Goal: Task Accomplishment & Management: Complete application form

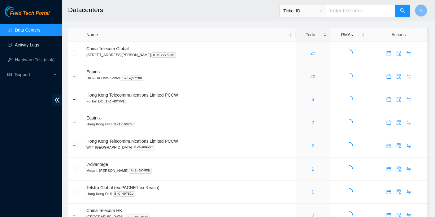
click at [22, 46] on link "Activity Logs" at bounding box center [27, 44] width 24 height 5
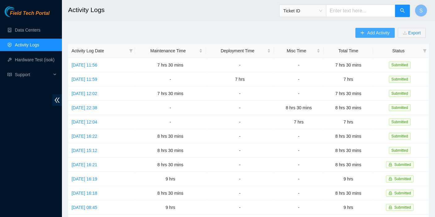
click at [371, 33] on span "Add Activity" at bounding box center [378, 32] width 22 height 7
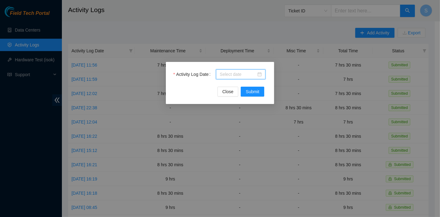
click at [246, 77] on input "Activity Log Date" at bounding box center [238, 74] width 37 height 7
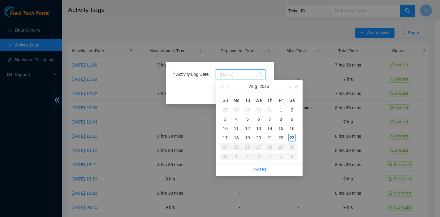
type input "[DATE]"
click at [290, 137] on div "23" at bounding box center [292, 137] width 7 height 7
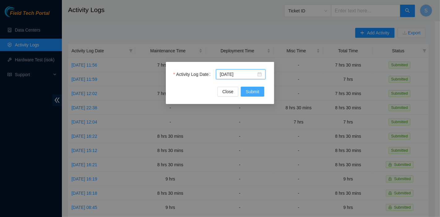
drag, startPoint x: 251, startPoint y: 93, endPoint x: 255, endPoint y: 103, distance: 10.5
click at [251, 93] on span "Submit" at bounding box center [253, 91] width 14 height 7
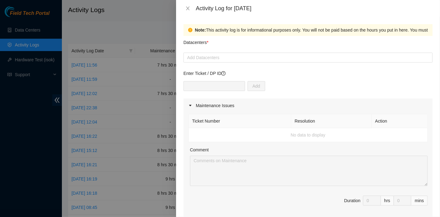
click at [312, 47] on div "Datacenters *" at bounding box center [308, 44] width 249 height 17
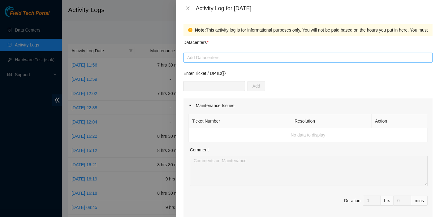
click at [311, 53] on div "Add Datacenters" at bounding box center [308, 58] width 249 height 10
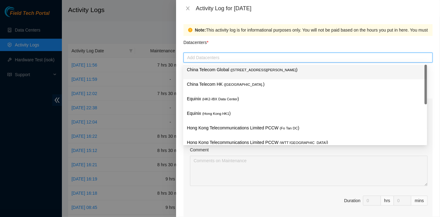
click at [266, 68] on span "( [STREET_ADDRESS][PERSON_NAME]" at bounding box center [264, 70] width 66 height 4
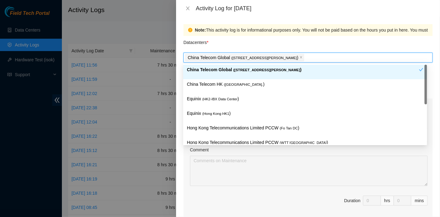
click at [236, 44] on div "Datacenters *" at bounding box center [308, 44] width 249 height 17
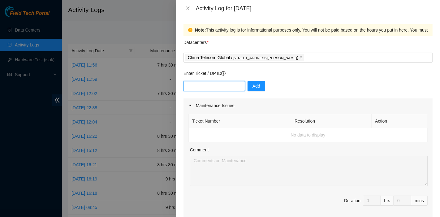
click at [212, 85] on input "text" at bounding box center [215, 86] width 62 height 10
paste input "B-V-5S6N289"
type input "B-V-5S6N289"
click at [248, 85] on button "Add" at bounding box center [257, 86] width 18 height 10
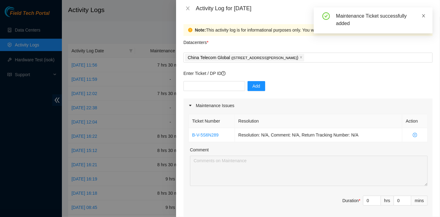
click at [424, 14] on icon "close" at bounding box center [424, 16] width 4 height 4
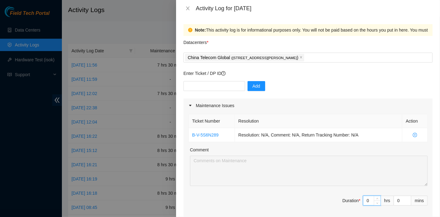
drag, startPoint x: 364, startPoint y: 202, endPoint x: 355, endPoint y: 202, distance: 9.0
click at [355, 202] on span "Duration * 0 hrs 0 mins" at bounding box center [308, 204] width 239 height 17
type input "7"
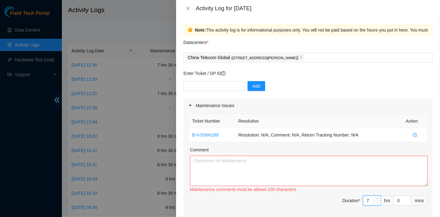
type input "7"
click at [394, 205] on span "Duration * 7 hrs 0 mins" at bounding box center [308, 204] width 239 height 17
click at [394, 203] on input "0" at bounding box center [402, 200] width 17 height 9
type input "30"
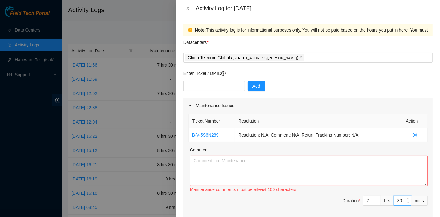
type input "30"
drag, startPoint x: 316, startPoint y: 85, endPoint x: 234, endPoint y: 68, distance: 84.0
click at [317, 85] on div "Add" at bounding box center [308, 89] width 249 height 17
click at [223, 82] on input "text" at bounding box center [215, 86] width 62 height 10
paste input "B-V-5SKMAS4"
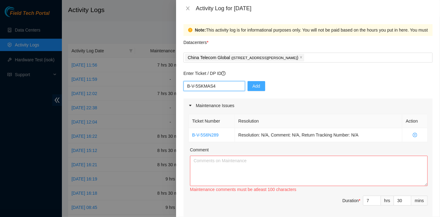
type input "B-V-5SKMAS4"
click at [254, 88] on span "Add" at bounding box center [257, 86] width 8 height 7
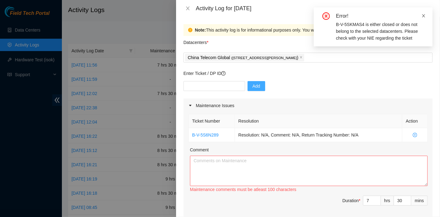
click at [424, 14] on icon "close" at bounding box center [424, 16] width 4 height 4
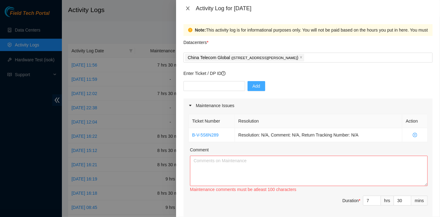
click at [189, 7] on icon "close" at bounding box center [187, 8] width 5 height 5
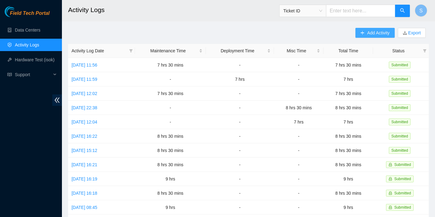
click at [379, 33] on span "Add Activity" at bounding box center [378, 32] width 22 height 7
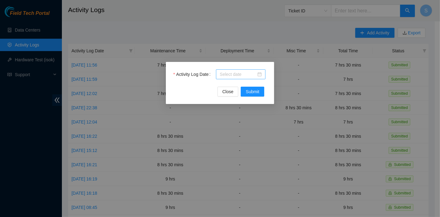
click at [257, 72] on div at bounding box center [241, 74] width 42 height 7
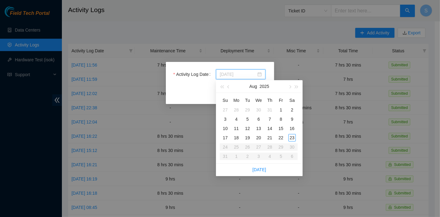
type input "[DATE]"
click at [267, 25] on div "Activity Log Date Close Submit" at bounding box center [220, 108] width 440 height 217
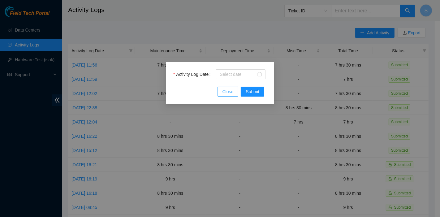
click at [231, 93] on span "Close" at bounding box center [228, 91] width 11 height 7
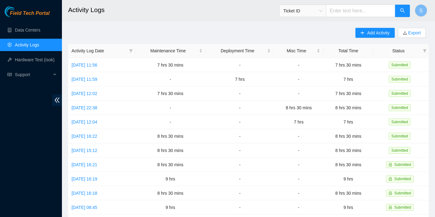
click at [37, 43] on link "Activity Logs" at bounding box center [27, 44] width 24 height 5
click at [36, 33] on link "Data Centers" at bounding box center [27, 30] width 25 height 5
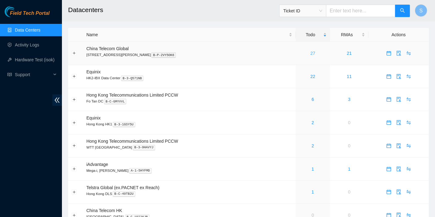
click at [311, 54] on link "27" at bounding box center [313, 53] width 5 height 5
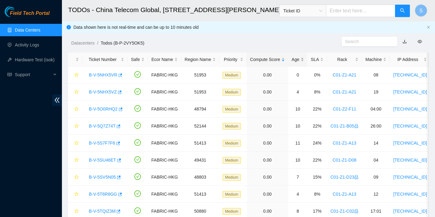
click at [293, 59] on div "Age" at bounding box center [298, 59] width 12 height 7
click at [294, 59] on div "Age" at bounding box center [298, 59] width 12 height 7
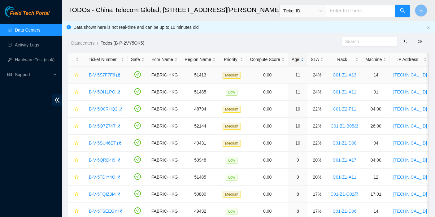
click at [102, 77] on div "B-V-5S7F7F6" at bounding box center [105, 75] width 38 height 10
click at [105, 75] on link "B-V-5S7F7F6" at bounding box center [102, 74] width 26 height 5
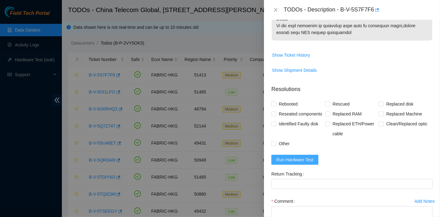
scroll to position [422, 0]
click at [299, 163] on span "Run Hardware Test" at bounding box center [294, 159] width 37 height 7
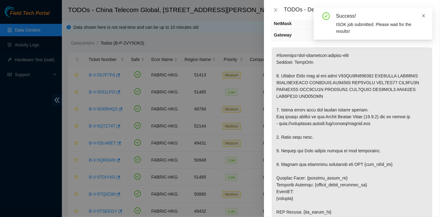
scroll to position [78, 0]
click at [424, 14] on icon "close" at bounding box center [424, 16] width 4 height 4
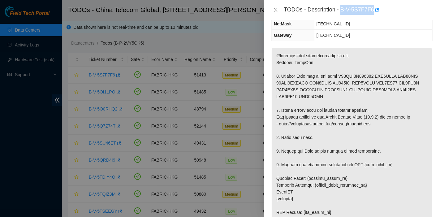
drag, startPoint x: 342, startPoint y: 10, endPoint x: 372, endPoint y: 16, distance: 30.9
click at [372, 16] on div "TODOs - Description - B-V-5S7F7F6" at bounding box center [352, 10] width 176 height 20
copy div "B-V-5S7F7F6"
click at [409, 114] on p at bounding box center [352, 216] width 161 height 336
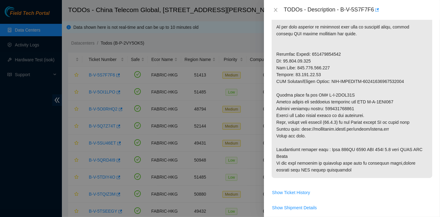
scroll to position [284, 0]
drag, startPoint x: 367, startPoint y: 100, endPoint x: 404, endPoint y: 100, distance: 36.5
click at [404, 100] on p at bounding box center [352, 10] width 161 height 336
copy p "B-V-5SKC286"
click at [337, 118] on p at bounding box center [352, 10] width 161 height 336
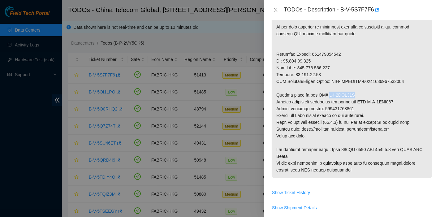
drag, startPoint x: 321, startPoint y: 93, endPoint x: 363, endPoint y: 94, distance: 41.8
click at [363, 94] on p at bounding box center [352, 10] width 161 height 336
copy p "B-V-5SKC27X"
click at [337, 120] on p at bounding box center [352, 10] width 161 height 336
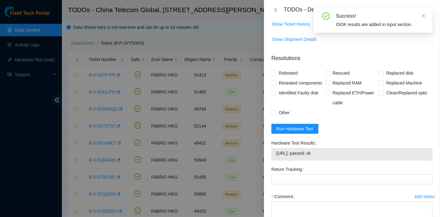
scroll to position [453, 0]
click at [393, 72] on span "Replaced disk" at bounding box center [400, 72] width 32 height 10
click at [383, 72] on input "Replaced disk" at bounding box center [381, 72] width 4 height 4
checkbox input "true"
click at [336, 75] on span "Rescued" at bounding box center [341, 72] width 22 height 10
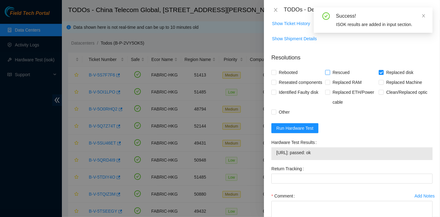
click at [330, 74] on input "Rescued" at bounding box center [327, 72] width 4 height 4
checkbox input "true"
click at [289, 75] on span "Rebooted" at bounding box center [288, 72] width 24 height 10
click at [276, 74] on input "Rebooted" at bounding box center [274, 72] width 4 height 4
checkbox input "true"
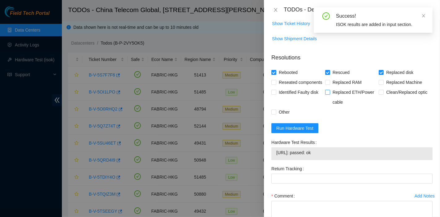
drag, startPoint x: 289, startPoint y: 83, endPoint x: 325, endPoint y: 103, distance: 42.3
click at [289, 83] on span "Reseated components" at bounding box center [300, 82] width 48 height 10
click at [276, 83] on input "Reseated components" at bounding box center [274, 82] width 4 height 4
checkbox input "true"
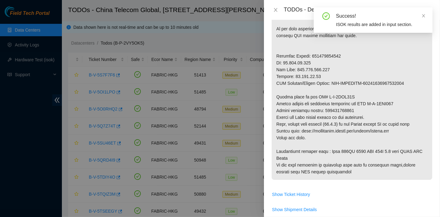
scroll to position [281, 0]
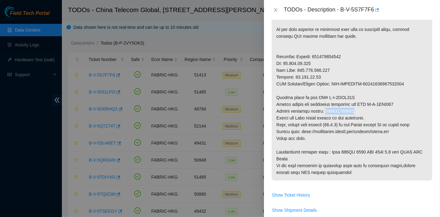
drag, startPoint x: 356, startPoint y: 107, endPoint x: 324, endPoint y: 111, distance: 32.1
click at [324, 111] on p at bounding box center [352, 12] width 161 height 336
copy p "425421603650"
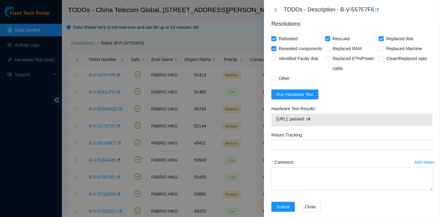
scroll to position [487, 0]
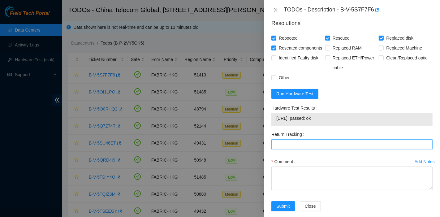
click at [308, 149] on Tracking "Return Tracking" at bounding box center [352, 144] width 161 height 10
paste Tracking "425421603650"
type Tracking "425421603650"
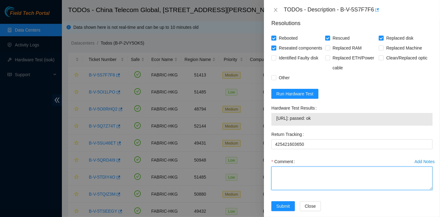
click at [303, 179] on textarea "Comment" at bounding box center [352, 179] width 161 height 24
type textarea "pass ok"
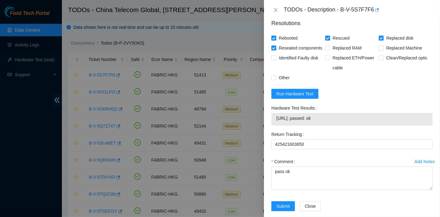
click at [405, 100] on form "Resolutions Rebooted Rescued Replaced disk Reseated components Replaced RAM Rep…" at bounding box center [352, 116] width 161 height 204
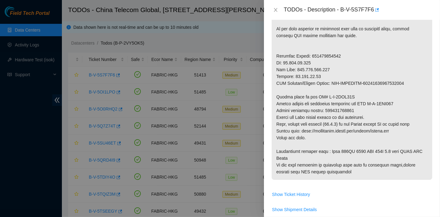
scroll to position [281, 0]
drag, startPoint x: 354, startPoint y: 110, endPoint x: 324, endPoint y: 110, distance: 30.3
click at [324, 110] on p at bounding box center [352, 12] width 161 height 336
copy p "425421603650"
drag, startPoint x: 393, startPoint y: 139, endPoint x: 369, endPoint y: 130, distance: 25.3
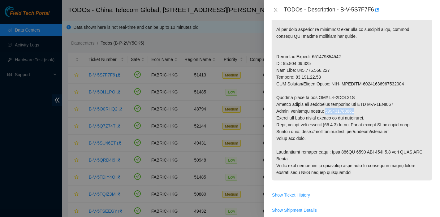
click at [393, 139] on p at bounding box center [352, 12] width 161 height 336
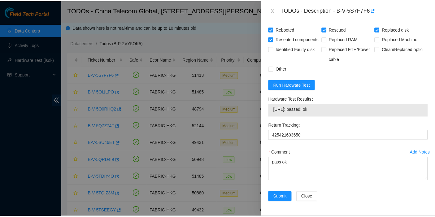
scroll to position [505, 0]
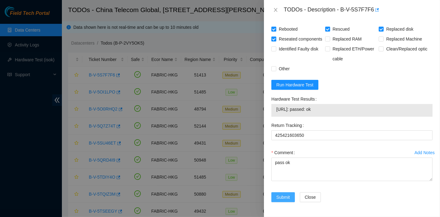
click at [287, 200] on span "Submit" at bounding box center [283, 197] width 14 height 7
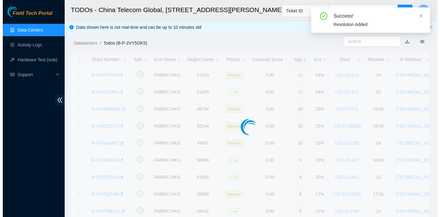
scroll to position [168, 0]
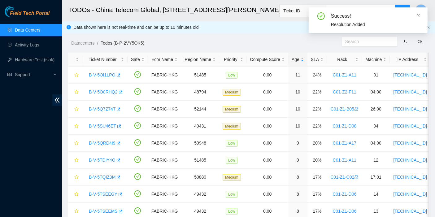
drag, startPoint x: 306, startPoint y: 36, endPoint x: 294, endPoint y: 42, distance: 12.8
click at [306, 36] on div "Datacenters / Todos (B-P-2VY5OK5) /" at bounding box center [202, 29] width 280 height 35
click at [22, 47] on link "Activity Logs" at bounding box center [27, 44] width 24 height 5
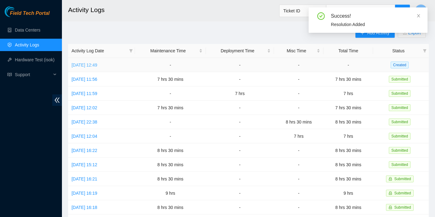
click at [93, 64] on link "[DATE] 12:49" at bounding box center [85, 65] width 26 height 5
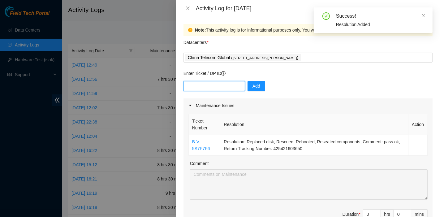
click at [230, 85] on input "text" at bounding box center [215, 86] width 62 height 10
paste input "B-V-5S6N289"
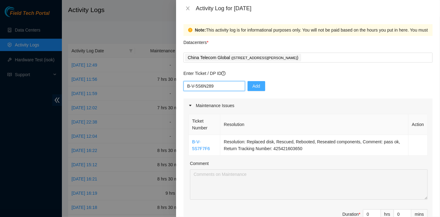
type input "B-V-5S6N289"
click at [253, 87] on span "Add" at bounding box center [257, 86] width 8 height 7
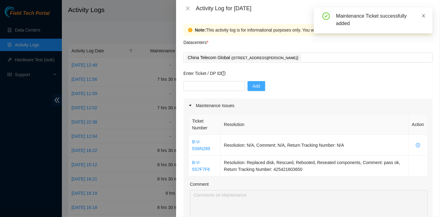
click at [424, 14] on icon "close" at bounding box center [424, 16] width 4 height 4
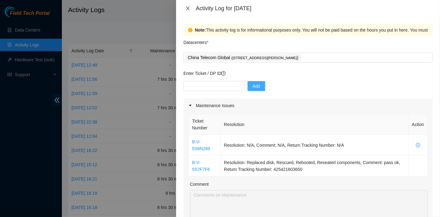
click at [189, 6] on button "Close" at bounding box center [188, 9] width 9 height 6
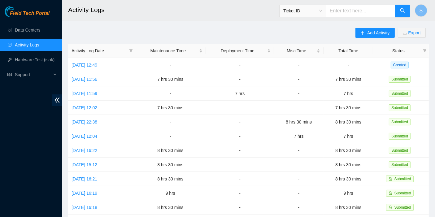
click at [24, 22] on div "Field Tech Portal Data Centers Activity Logs Hardware Test (isok) Support" at bounding box center [31, 111] width 62 height 211
click at [24, 28] on link "Data Centers" at bounding box center [27, 30] width 25 height 5
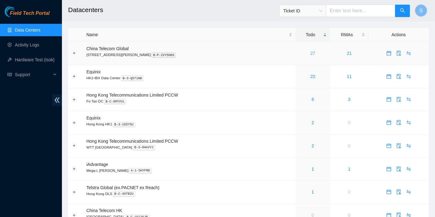
click at [311, 51] on link "27" at bounding box center [313, 53] width 5 height 5
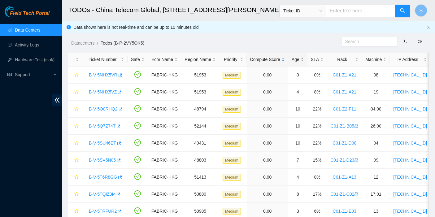
click at [296, 59] on div "Age" at bounding box center [298, 59] width 12 height 7
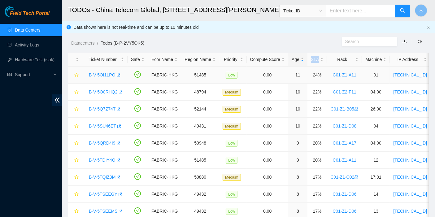
click at [103, 75] on link "B-V-5OI1LPO" at bounding box center [102, 74] width 27 height 5
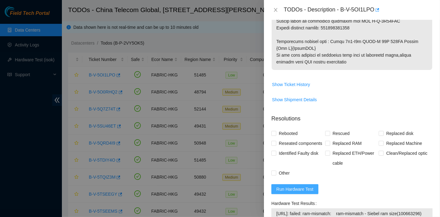
click at [297, 188] on span "Run Hardware Test" at bounding box center [294, 189] width 37 height 7
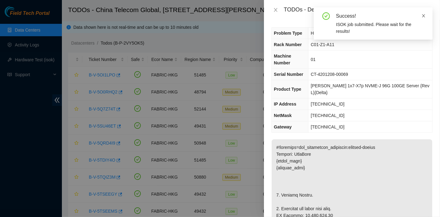
click at [423, 17] on icon "close" at bounding box center [423, 15] width 3 height 3
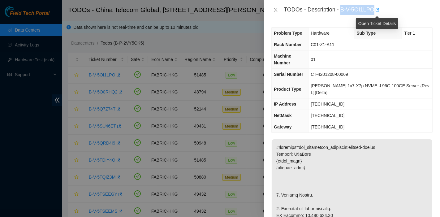
drag, startPoint x: 341, startPoint y: 8, endPoint x: 377, endPoint y: 13, distance: 35.7
click at [377, 13] on div "TODOs - Description - B-V-5OI1LPO" at bounding box center [358, 10] width 149 height 10
copy div "B-V-5OI1LPO"
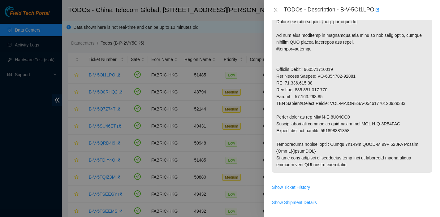
scroll to position [310, 0]
drag, startPoint x: 368, startPoint y: 109, endPoint x: 396, endPoint y: 109, distance: 28.2
click at [396, 109] on p at bounding box center [352, 1] width 161 height 343
copy p "B-V-5Q83DGA"
click at [339, 107] on p at bounding box center [352, 1] width 161 height 343
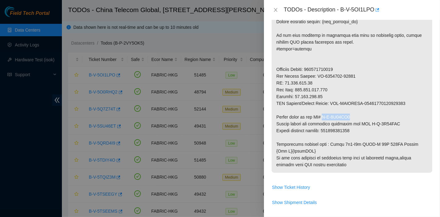
drag, startPoint x: 322, startPoint y: 102, endPoint x: 353, endPoint y: 103, distance: 30.7
click at [353, 103] on p at bounding box center [352, 1] width 161 height 343
copy p "B-V-5Q83DG1"
click at [333, 106] on p at bounding box center [352, 1] width 161 height 343
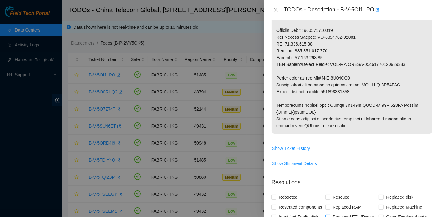
scroll to position [348, 0]
drag, startPoint x: 324, startPoint y: 77, endPoint x: 360, endPoint y: 79, distance: 36.0
copy p "417328420560"
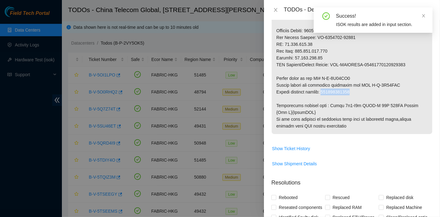
click at [421, 14] on div "Success!" at bounding box center [380, 15] width 89 height 7
click at [425, 17] on icon "close" at bounding box center [424, 16] width 4 height 4
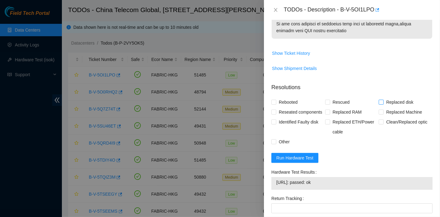
scroll to position [443, 0]
click at [389, 108] on span "Replaced Machine" at bounding box center [404, 113] width 41 height 10
click at [383, 110] on input "Replaced Machine" at bounding box center [381, 112] width 4 height 4
checkbox input "true"
click at [334, 98] on span "Rescued" at bounding box center [341, 103] width 22 height 10
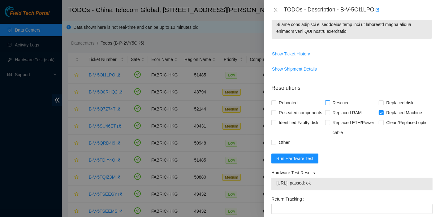
click at [330, 100] on input "Rescued" at bounding box center [327, 102] width 4 height 4
click at [332, 98] on span "Rescued" at bounding box center [341, 103] width 22 height 10
click at [330, 100] on input "Rescued" at bounding box center [327, 102] width 4 height 4
checkbox input "false"
click at [284, 83] on form "Resolutions Rebooted Rescued Replaced disk Reseated components Replaced RAM Rep…" at bounding box center [352, 181] width 161 height 204
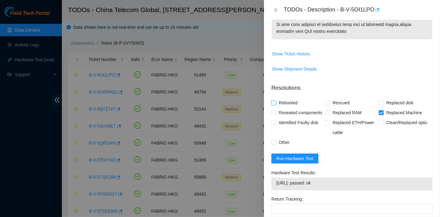
click at [285, 98] on span "Rebooted" at bounding box center [288, 103] width 24 height 10
click at [276, 100] on input "Rebooted" at bounding box center [274, 102] width 4 height 4
checkbox input "true"
click at [336, 98] on span "Rescued" at bounding box center [341, 103] width 22 height 10
click at [330, 100] on input "Rescued" at bounding box center [327, 102] width 4 height 4
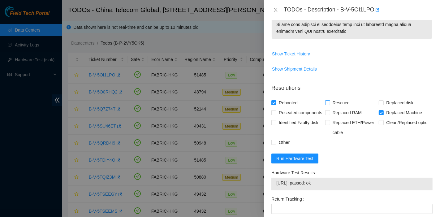
checkbox input "true"
click at [300, 108] on span "Reseated components" at bounding box center [300, 113] width 48 height 10
click at [276, 110] on input "Reseated components" at bounding box center [274, 112] width 4 height 4
checkbox input "true"
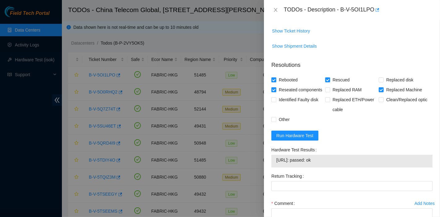
scroll to position [512, 0]
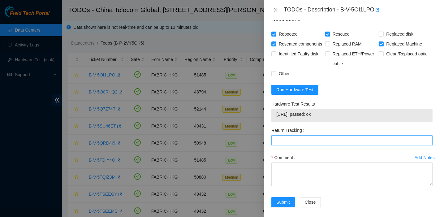
click at [309, 139] on Tracking "Return Tracking" at bounding box center [352, 140] width 161 height 10
paste Tracking "417328420560"
type Tracking "417328420560"
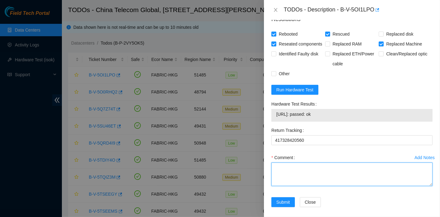
click at [315, 174] on textarea "Comment" at bounding box center [352, 175] width 161 height 24
type textarea "pass ok"
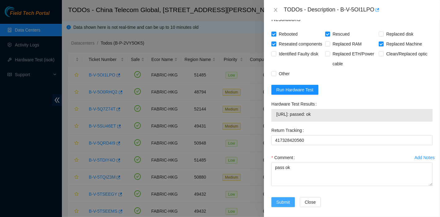
click at [286, 199] on span "Submit" at bounding box center [283, 202] width 14 height 7
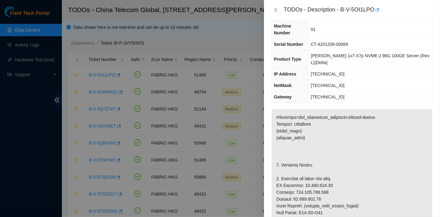
scroll to position [0, 0]
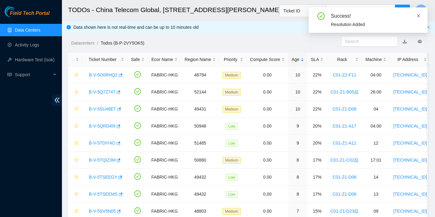
click at [419, 13] on span at bounding box center [418, 15] width 4 height 5
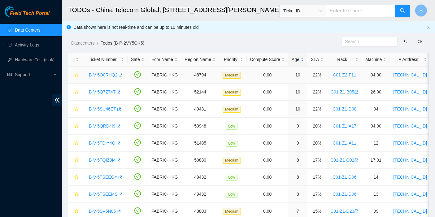
click at [111, 76] on link "B-V-5O0RHQ2" at bounding box center [103, 74] width 29 height 5
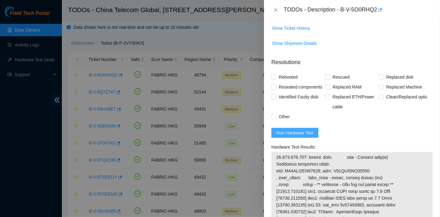
scroll to position [550, 0]
click at [303, 137] on span "Run Hardware Test" at bounding box center [294, 133] width 37 height 7
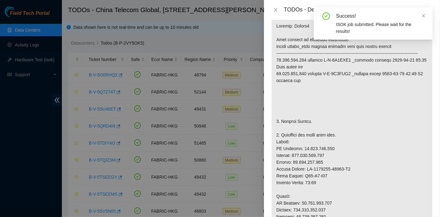
scroll to position [0, 0]
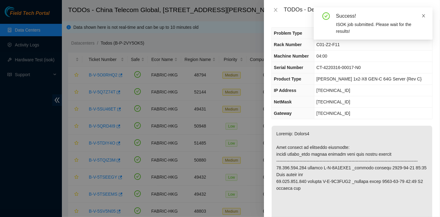
click at [424, 17] on icon "close" at bounding box center [424, 16] width 4 height 4
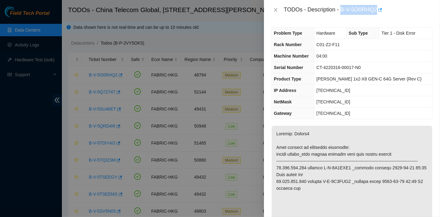
drag, startPoint x: 342, startPoint y: 12, endPoint x: 378, endPoint y: 16, distance: 36.4
click at [378, 16] on div "TODOs - Description - B-V-5O0RHQ2" at bounding box center [352, 10] width 176 height 20
copy div "B-V-5O0RHQ2"
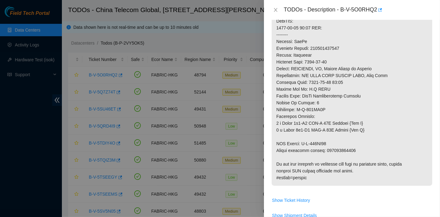
scroll to position [378, 0]
drag, startPoint x: 302, startPoint y: 149, endPoint x: 350, endPoint y: 150, distance: 47.7
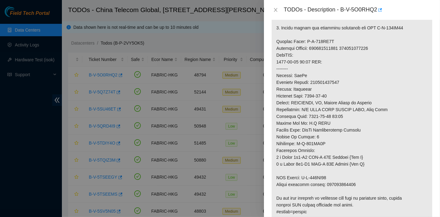
scroll to position [344, 0]
drag, startPoint x: 298, startPoint y: 150, endPoint x: 325, endPoint y: 150, distance: 27.2
click at [325, 150] on p at bounding box center [352, 1] width 161 height 438
click at [323, 124] on p at bounding box center [352, 1] width 161 height 438
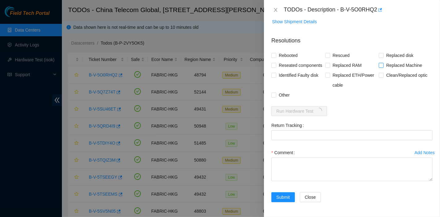
scroll to position [585, 0]
click at [395, 60] on span "Replaced Machine" at bounding box center [404, 65] width 41 height 10
click at [383, 63] on input "Replaced Machine" at bounding box center [381, 65] width 4 height 4
checkbox input "true"
click at [337, 50] on span "Rescued" at bounding box center [341, 55] width 22 height 10
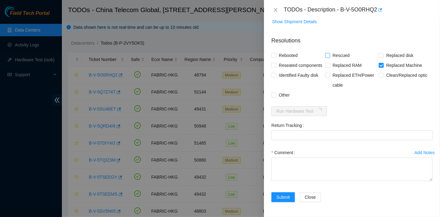
click at [330, 53] on input "Rescued" at bounding box center [327, 55] width 4 height 4
checkbox input "true"
click at [284, 50] on span "Rebooted" at bounding box center [288, 55] width 24 height 10
click at [276, 53] on input "Rebooted" at bounding box center [274, 55] width 4 height 4
checkbox input "true"
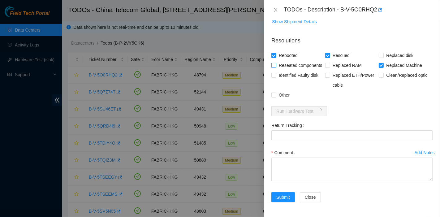
click at [285, 63] on span "Reseated components" at bounding box center [300, 65] width 48 height 10
click at [276, 63] on input "Reseated components" at bounding box center [274, 65] width 4 height 4
checkbox input "true"
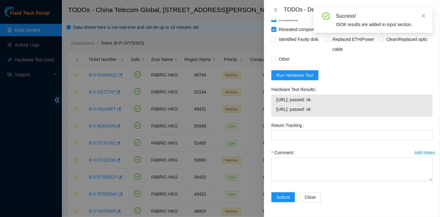
scroll to position [624, 0]
click at [422, 15] on icon "close" at bounding box center [424, 16] width 4 height 4
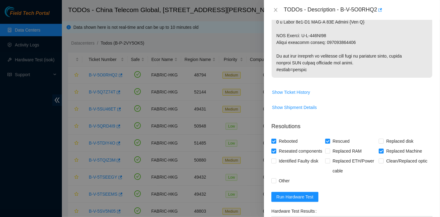
scroll to position [486, 0]
drag, startPoint x: 325, startPoint y: 48, endPoint x: 366, endPoint y: 48, distance: 41.2
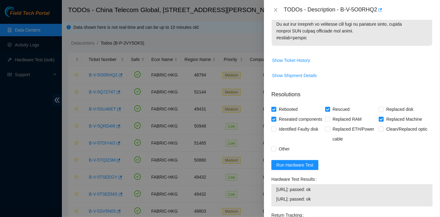
scroll to position [540, 0]
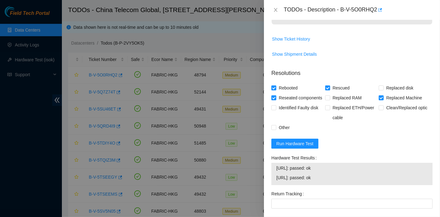
click at [345, 154] on form "Resolutions Rebooted Rescued Replaced disk Reseated components Replaced RAM Rep…" at bounding box center [352, 171] width 161 height 214
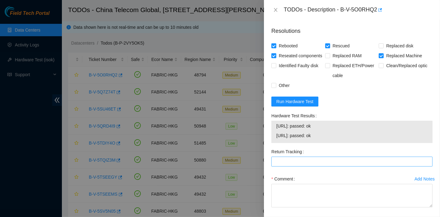
scroll to position [624, 0]
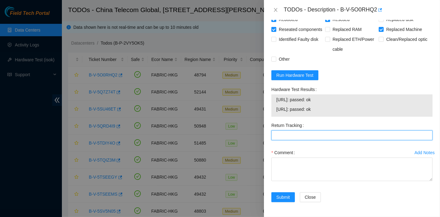
click at [303, 132] on Tracking "Return Tracking" at bounding box center [352, 135] width 161 height 10
paste Tracking "417328421110"
type Tracking "417328421110"
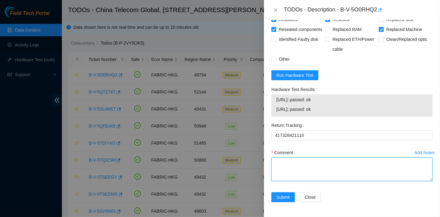
drag, startPoint x: 303, startPoint y: 163, endPoint x: 304, endPoint y: 169, distance: 5.6
click at [303, 163] on textarea "Comment" at bounding box center [352, 170] width 161 height 24
type textarea "pass ok"
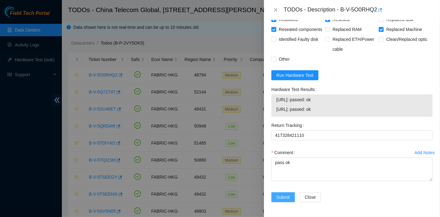
click at [289, 197] on span "Submit" at bounding box center [283, 197] width 14 height 7
click at [369, 74] on form "Resolutions Rebooted Rescued Replaced disk Reseated components Replaced RAM Rep…" at bounding box center [352, 103] width 161 height 214
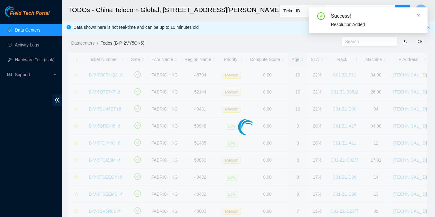
scroll to position [168, 0]
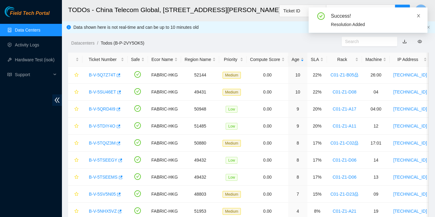
click at [420, 17] on icon "close" at bounding box center [418, 16] width 4 height 4
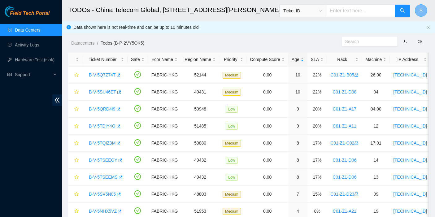
click at [420, 11] on span "S" at bounding box center [421, 11] width 3 height 8
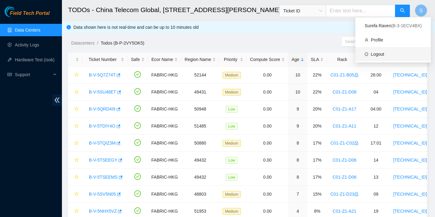
click at [384, 53] on link "Logout" at bounding box center [377, 54] width 13 height 5
